Goal: Task Accomplishment & Management: Use online tool/utility

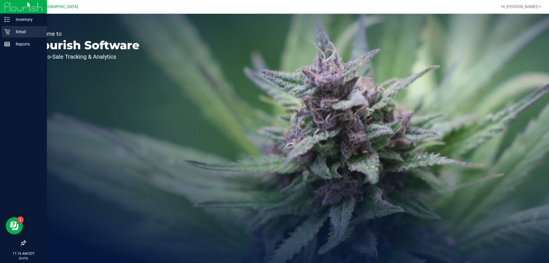
click at [6, 34] on icon at bounding box center [7, 32] width 6 height 6
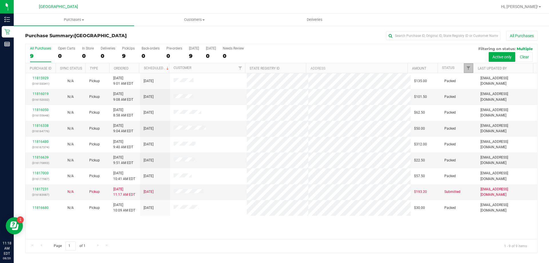
click at [471, 73] on link "Filter" at bounding box center [468, 68] width 9 height 10
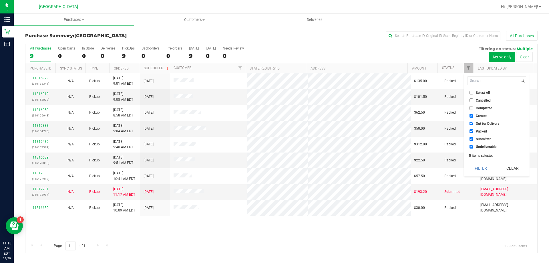
click at [476, 114] on span "Created" at bounding box center [482, 115] width 12 height 3
click at [474, 114] on input "Created" at bounding box center [472, 116] width 4 height 4
checkbox input "false"
click at [479, 126] on li "Out for Delivery" at bounding box center [496, 123] width 59 height 6
click at [478, 130] on span "Packed" at bounding box center [481, 131] width 11 height 3
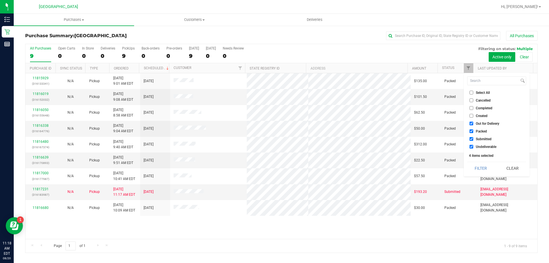
click at [474, 130] on input "Packed" at bounding box center [472, 131] width 4 height 4
checkbox input "false"
click at [477, 125] on span "Out for Delivery" at bounding box center [487, 123] width 23 height 3
click at [474, 125] on input "Out for Delivery" at bounding box center [472, 124] width 4 height 4
checkbox input "false"
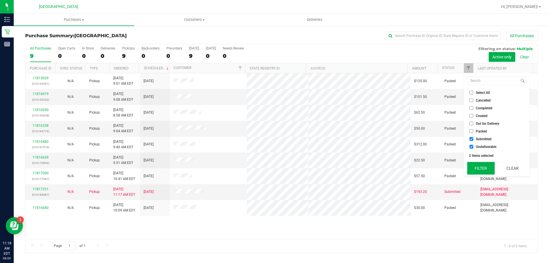
click at [482, 170] on button "Filter" at bounding box center [480, 168] width 27 height 13
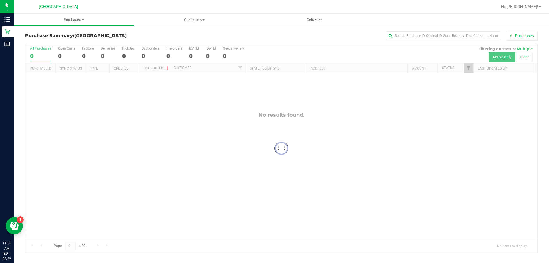
click at [469, 69] on div at bounding box center [281, 148] width 512 height 209
click at [469, 69] on span "Filter" at bounding box center [468, 68] width 5 height 5
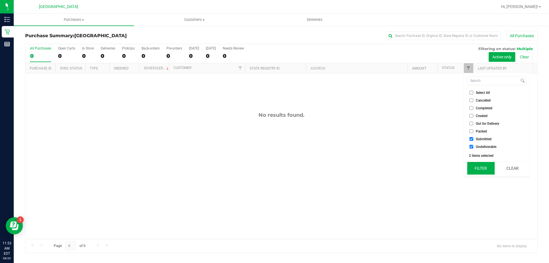
click at [476, 169] on button "Filter" at bounding box center [480, 168] width 27 height 13
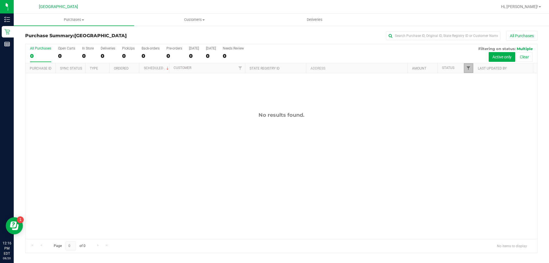
click at [467, 66] on span "Filter" at bounding box center [468, 68] width 5 height 5
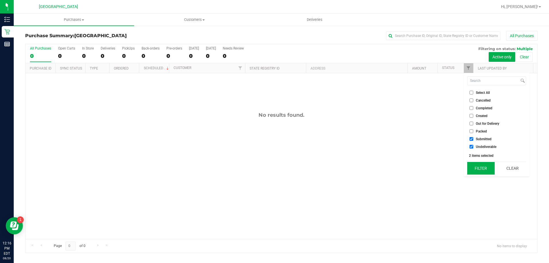
click at [477, 169] on button "Filter" at bounding box center [480, 168] width 27 height 13
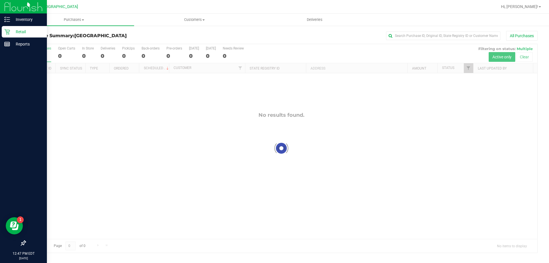
checkbox input "true"
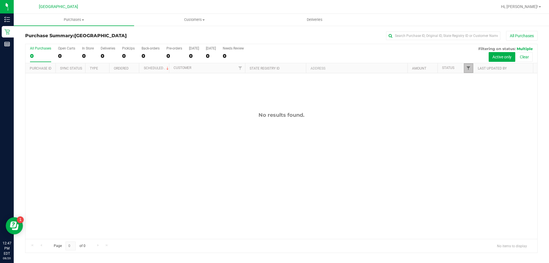
click at [471, 69] on span "Filter" at bounding box center [468, 68] width 5 height 5
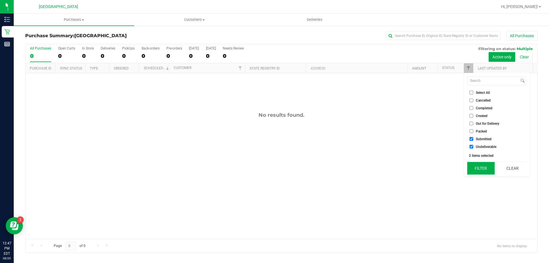
click at [482, 169] on button "Filter" at bounding box center [480, 168] width 27 height 13
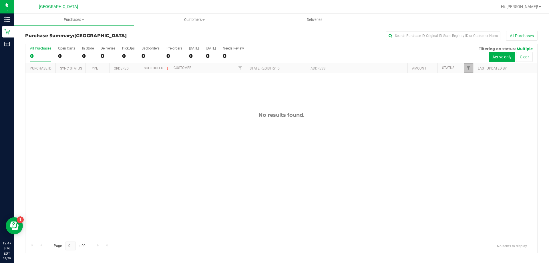
click at [467, 65] on link "Filter" at bounding box center [468, 68] width 9 height 10
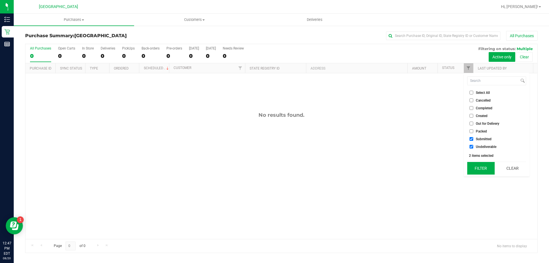
click at [483, 169] on button "Filter" at bounding box center [480, 168] width 27 height 13
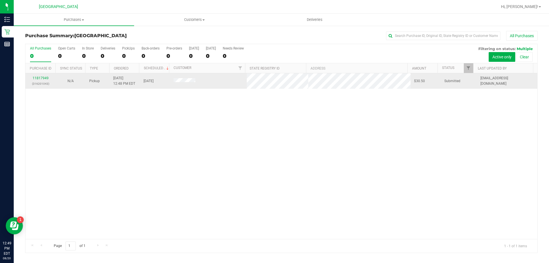
click at [39, 75] on td "11817949 (316201043)" at bounding box center [40, 80] width 30 height 15
click at [41, 80] on link "11817949" at bounding box center [41, 78] width 16 height 4
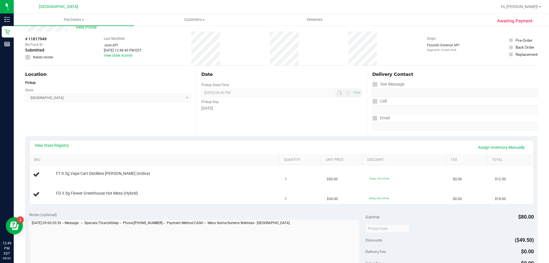
scroll to position [29, 0]
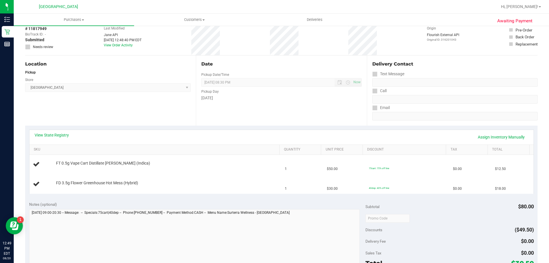
click at [66, 132] on div "View State Registry Assign Inventory Manually" at bounding box center [281, 137] width 504 height 15
click at [61, 134] on link "View State Registry" at bounding box center [52, 135] width 34 height 6
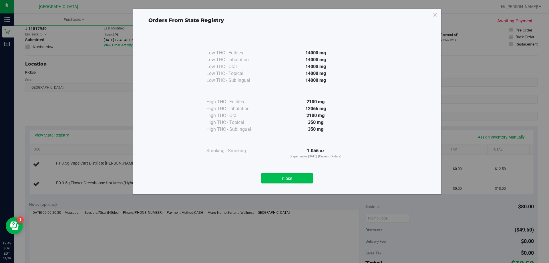
click at [287, 177] on button "Close" at bounding box center [287, 178] width 52 height 10
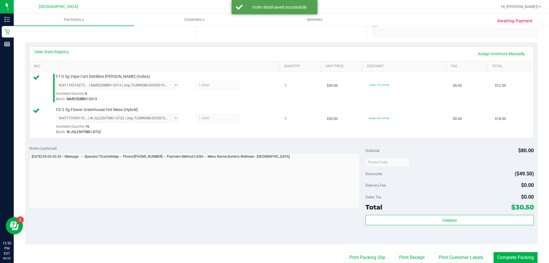
scroll to position [114, 0]
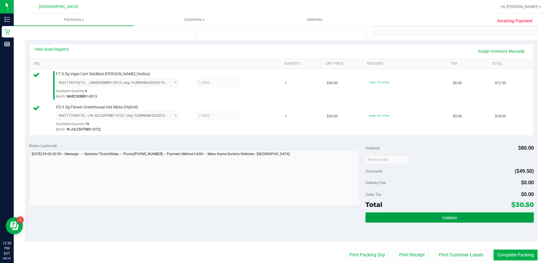
click at [452, 215] on span "Validate" at bounding box center [450, 217] width 15 height 5
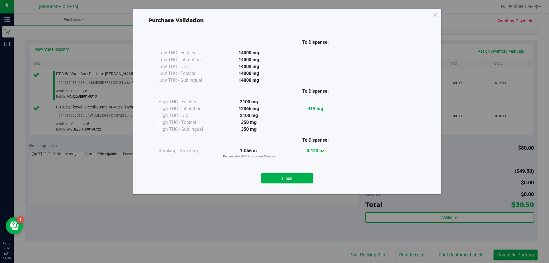
click at [288, 173] on div "Close" at bounding box center [287, 176] width 260 height 14
click at [293, 175] on button "Close" at bounding box center [287, 178] width 52 height 10
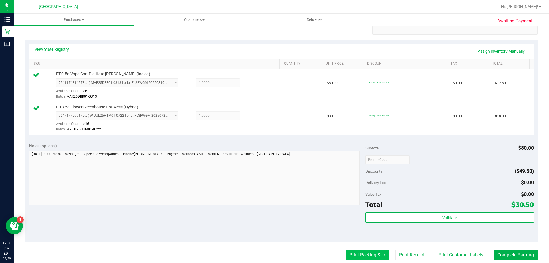
click at [369, 253] on button "Print Packing Slip" at bounding box center [367, 254] width 43 height 11
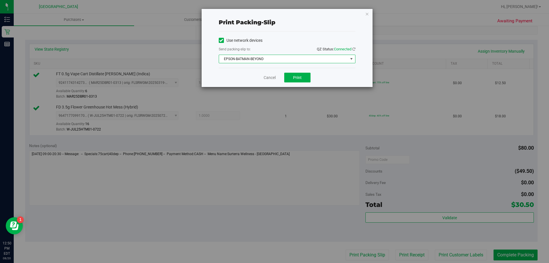
click at [313, 57] on span "EPSON-BATMAN-BEYOND" at bounding box center [283, 59] width 129 height 8
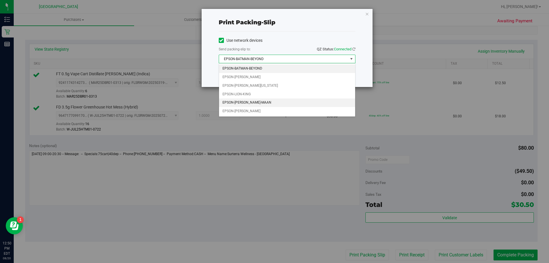
click at [280, 105] on li "EPSON-[PERSON_NAME]-MAAN" at bounding box center [287, 102] width 136 height 9
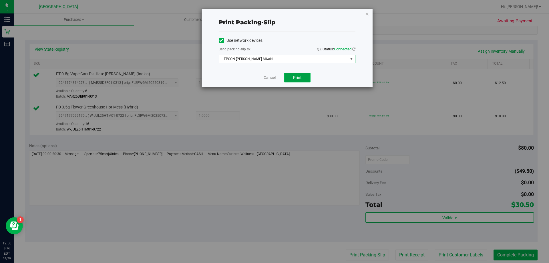
click at [299, 75] on span "Print" at bounding box center [297, 77] width 9 height 5
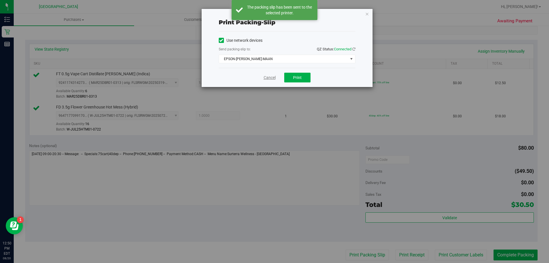
click at [266, 79] on link "Cancel" at bounding box center [270, 78] width 12 height 6
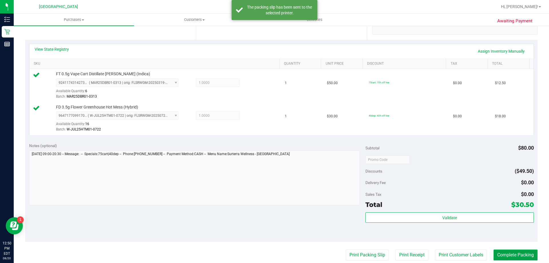
click at [513, 254] on button "Complete Packing" at bounding box center [516, 254] width 44 height 11
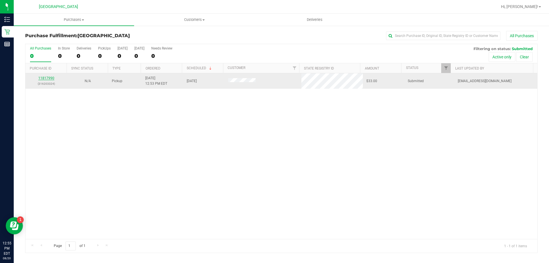
click at [50, 79] on link "11817990" at bounding box center [46, 78] width 16 height 4
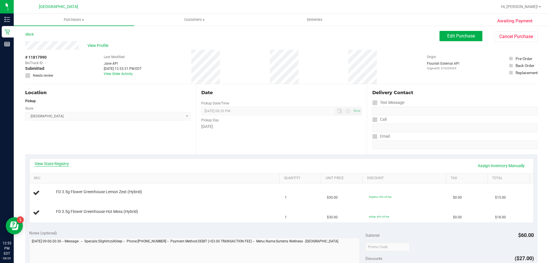
click at [66, 165] on link "View State Registry" at bounding box center [52, 164] width 34 height 6
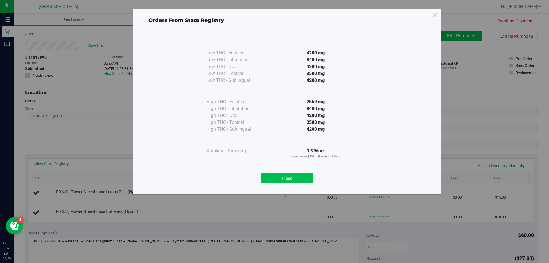
click at [284, 181] on button "Close" at bounding box center [287, 178] width 52 height 10
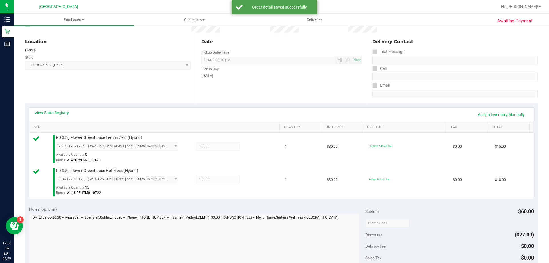
scroll to position [114, 0]
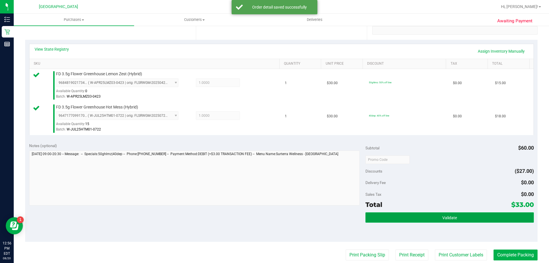
click at [404, 218] on button "Validate" at bounding box center [450, 217] width 168 height 10
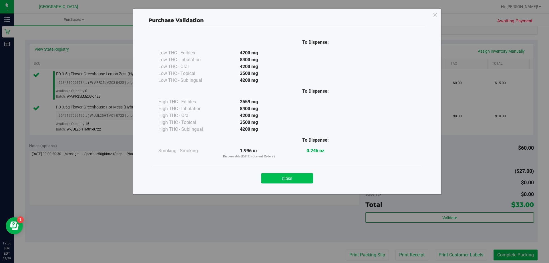
click at [305, 179] on button "Close" at bounding box center [287, 178] width 52 height 10
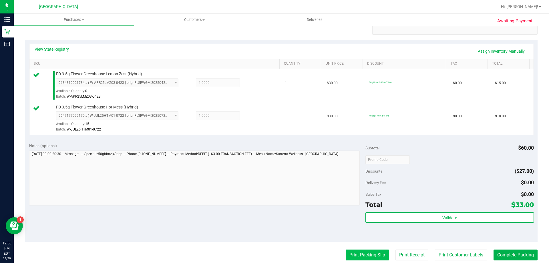
click at [361, 256] on button "Print Packing Slip" at bounding box center [367, 254] width 43 height 11
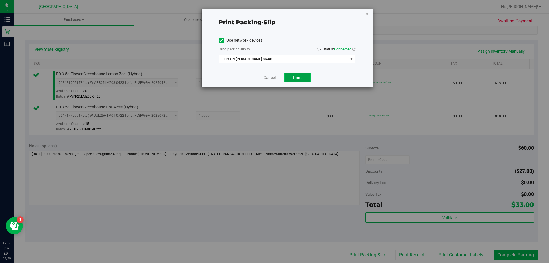
click at [303, 73] on button "Print" at bounding box center [297, 78] width 26 height 10
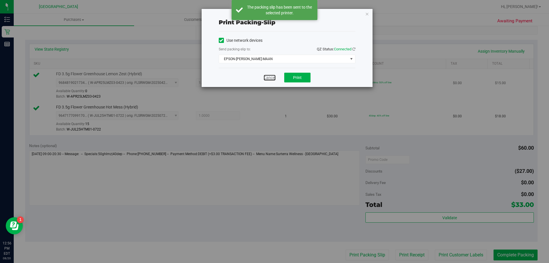
drag, startPoint x: 272, startPoint y: 79, endPoint x: 281, endPoint y: 80, distance: 9.0
click at [272, 79] on link "Cancel" at bounding box center [270, 78] width 12 height 6
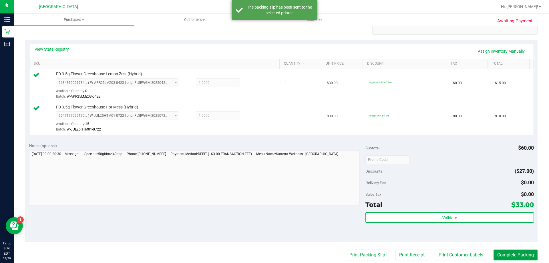
click at [511, 251] on button "Complete Packing" at bounding box center [516, 254] width 44 height 11
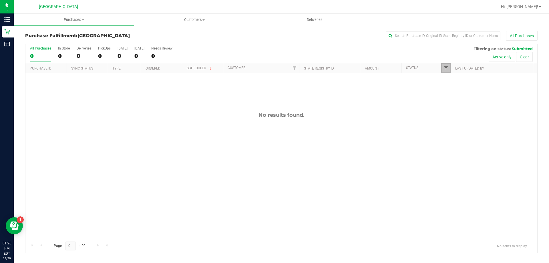
click at [445, 68] on span "Filter" at bounding box center [446, 68] width 5 height 5
click at [462, 146] on span "Undeliverable" at bounding box center [463, 146] width 21 height 3
click at [451, 146] on input "Undeliverable" at bounding box center [449, 147] width 4 height 4
checkbox input "true"
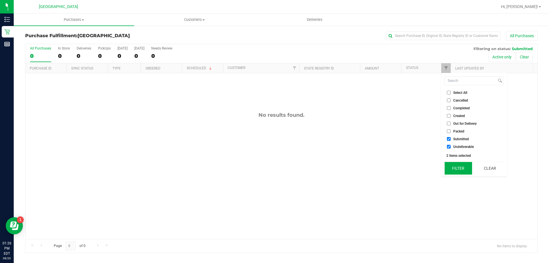
click at [461, 165] on button "Filter" at bounding box center [458, 168] width 27 height 13
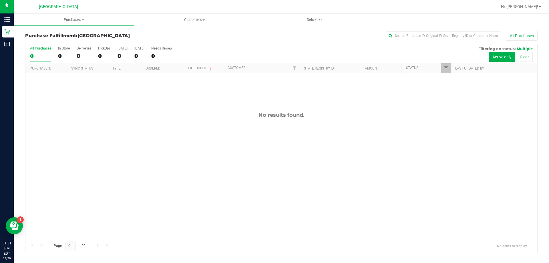
click at [532, 3] on div "Hi, [PERSON_NAME]!" at bounding box center [521, 7] width 45 height 10
click at [532, 5] on span "Hi, [PERSON_NAME]!" at bounding box center [519, 6] width 37 height 5
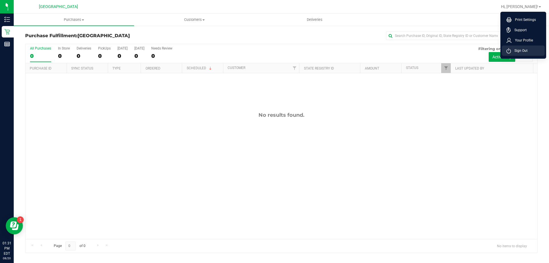
click at [534, 48] on li "Sign Out" at bounding box center [523, 50] width 43 height 10
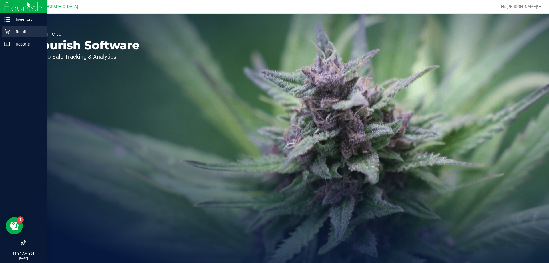
click at [5, 33] on icon at bounding box center [7, 32] width 6 height 6
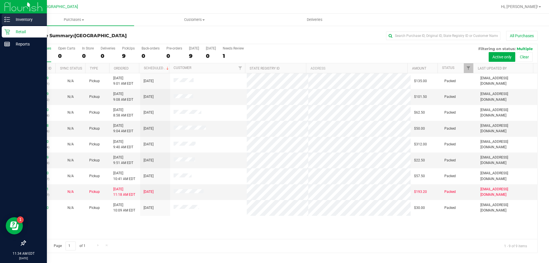
click at [9, 18] on icon at bounding box center [7, 20] width 6 height 6
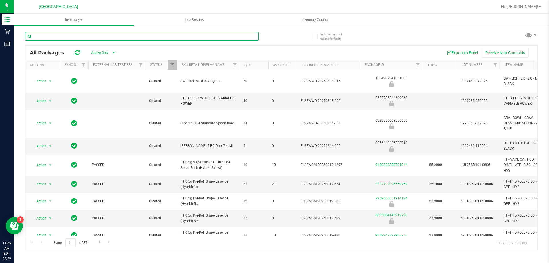
click at [88, 37] on input "text" at bounding box center [142, 36] width 234 height 9
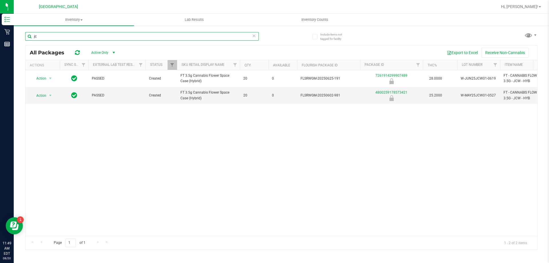
type input "j"
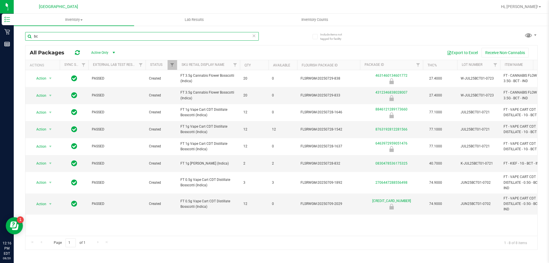
type input "b"
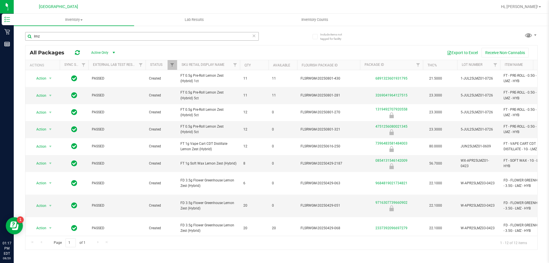
click at [84, 35] on input "lmz" at bounding box center [142, 36] width 234 height 9
type input "l"
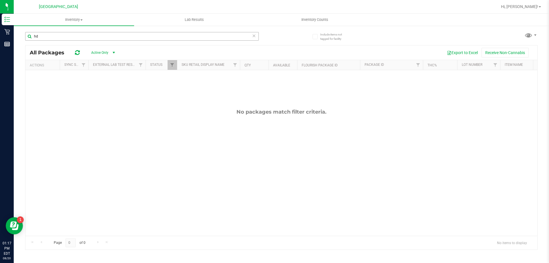
type input "h"
